Goal: Transaction & Acquisition: Obtain resource

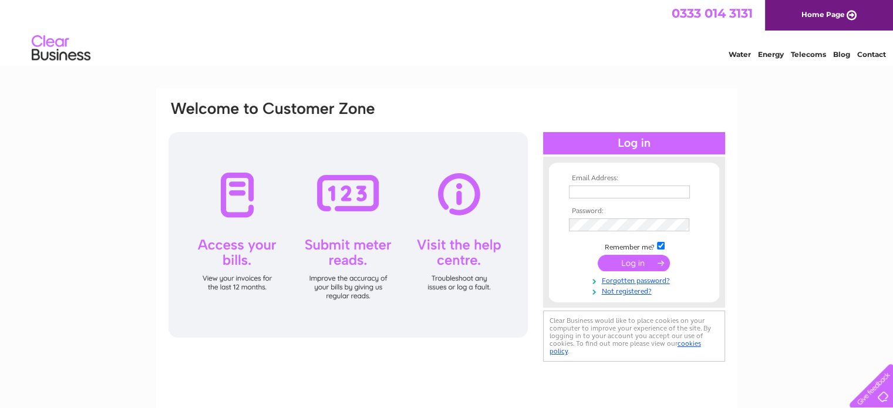
type input "hi@ukbigbuy.com"
drag, startPoint x: 748, startPoint y: 6, endPoint x: 519, endPoint y: 100, distance: 247.5
click at [519, 100] on div "Email Address: hi@ukbigbuy.com Password:" at bounding box center [446, 232] width 559 height 265
drag, startPoint x: 605, startPoint y: 2, endPoint x: 504, endPoint y: 32, distance: 105.5
click at [504, 32] on div "Water Energy Telecoms Blog Contact" at bounding box center [446, 50] width 893 height 38
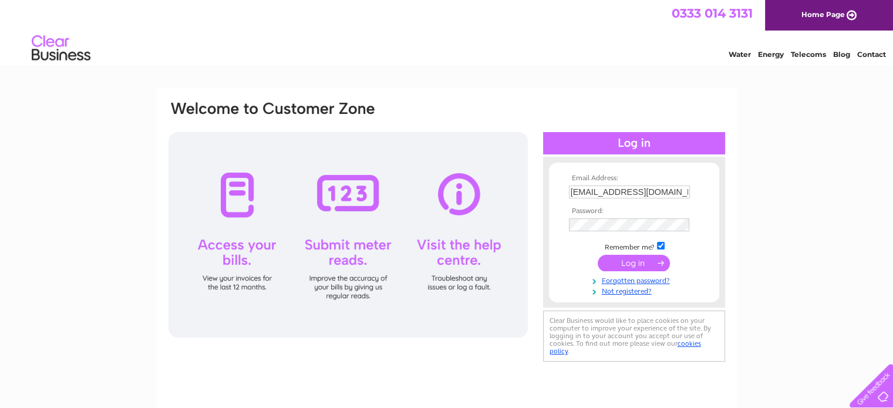
drag, startPoint x: 894, startPoint y: 2, endPoint x: 535, endPoint y: 85, distance: 367.7
click at [535, 69] on html "0333 014 3131 Home Page Water Energy Telecoms Blog Contact" at bounding box center [446, 34] width 893 height 69
click at [829, 114] on div "Email Address: hi@ukbigbuy.com Password:" at bounding box center [446, 353] width 893 height 530
drag, startPoint x: 841, startPoint y: 1, endPoint x: 562, endPoint y: 71, distance: 288.2
click at [562, 69] on html "0333 014 3131 Home Page Water Energy Telecoms Blog Contact" at bounding box center [446, 34] width 893 height 69
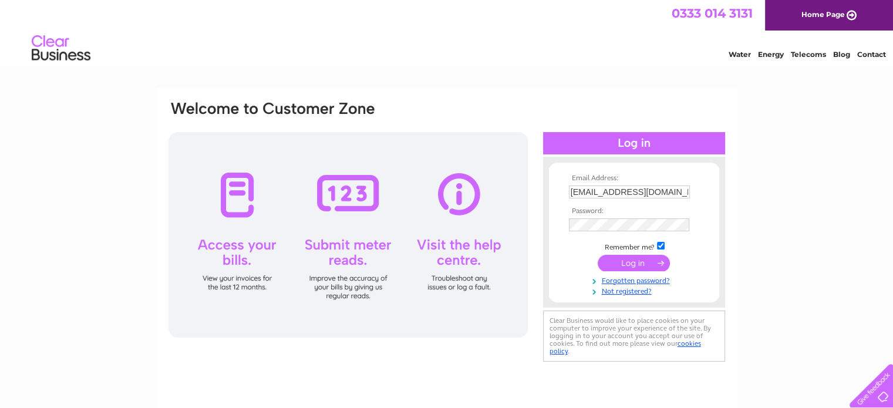
click at [629, 257] on input "submit" at bounding box center [634, 263] width 72 height 16
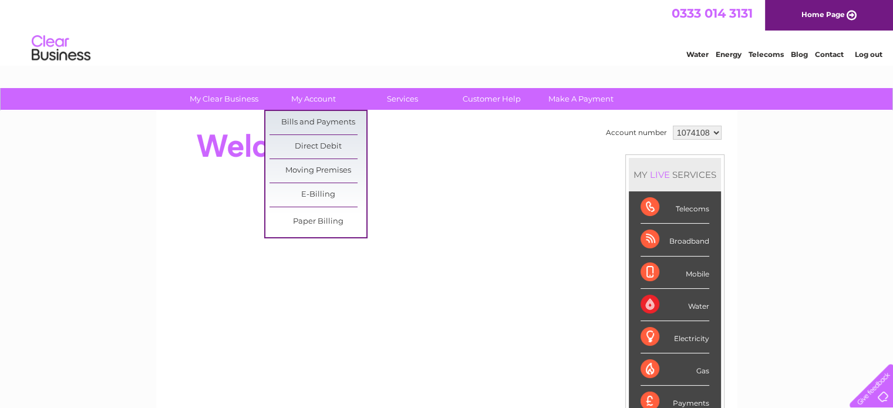
click at [315, 122] on link "Bills and Payments" at bounding box center [317, 122] width 97 height 23
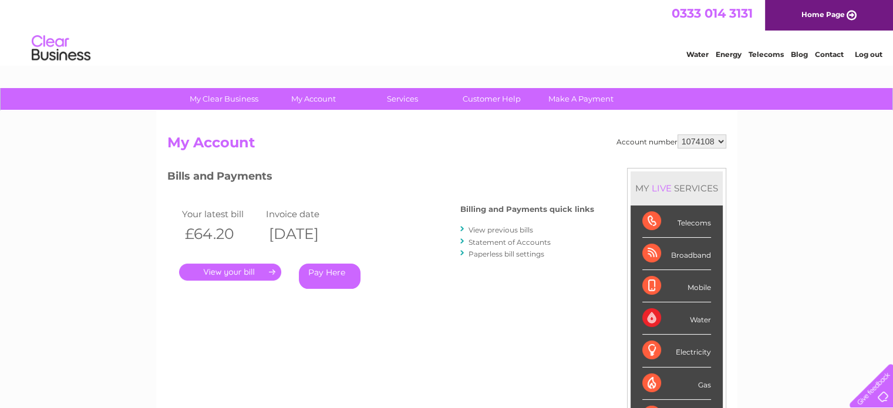
click at [486, 228] on link "View previous bills" at bounding box center [500, 229] width 65 height 9
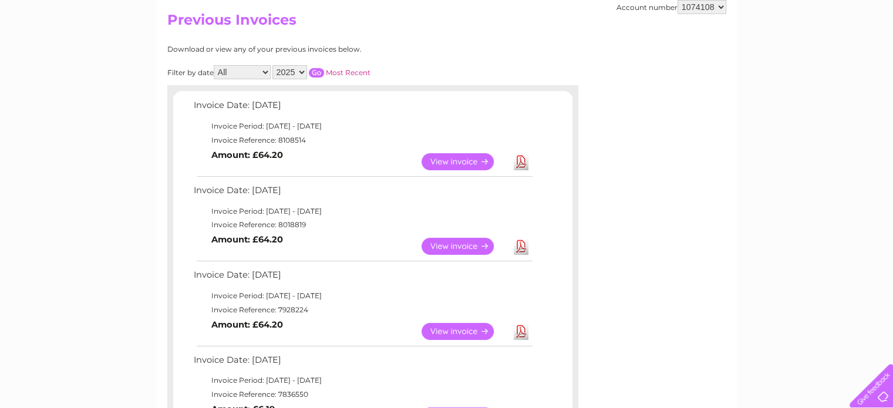
scroll to position [138, 0]
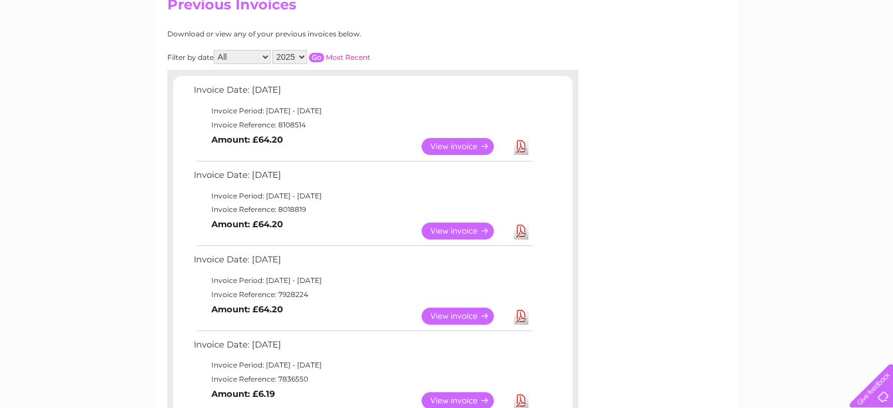
click at [521, 313] on link "Download" at bounding box center [521, 316] width 15 height 17
click at [518, 231] on link "Download" at bounding box center [521, 230] width 15 height 17
click at [520, 148] on link "Download" at bounding box center [521, 146] width 15 height 17
